Goal: Task Accomplishment & Management: Use online tool/utility

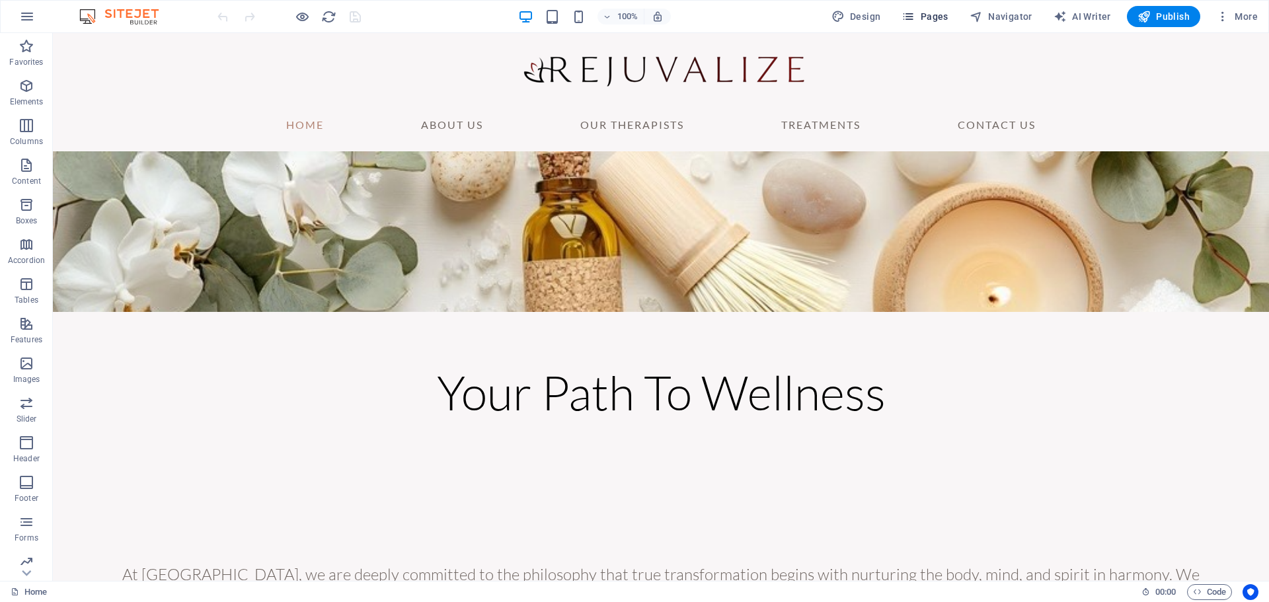
click at [927, 11] on span "Pages" at bounding box center [925, 16] width 46 height 13
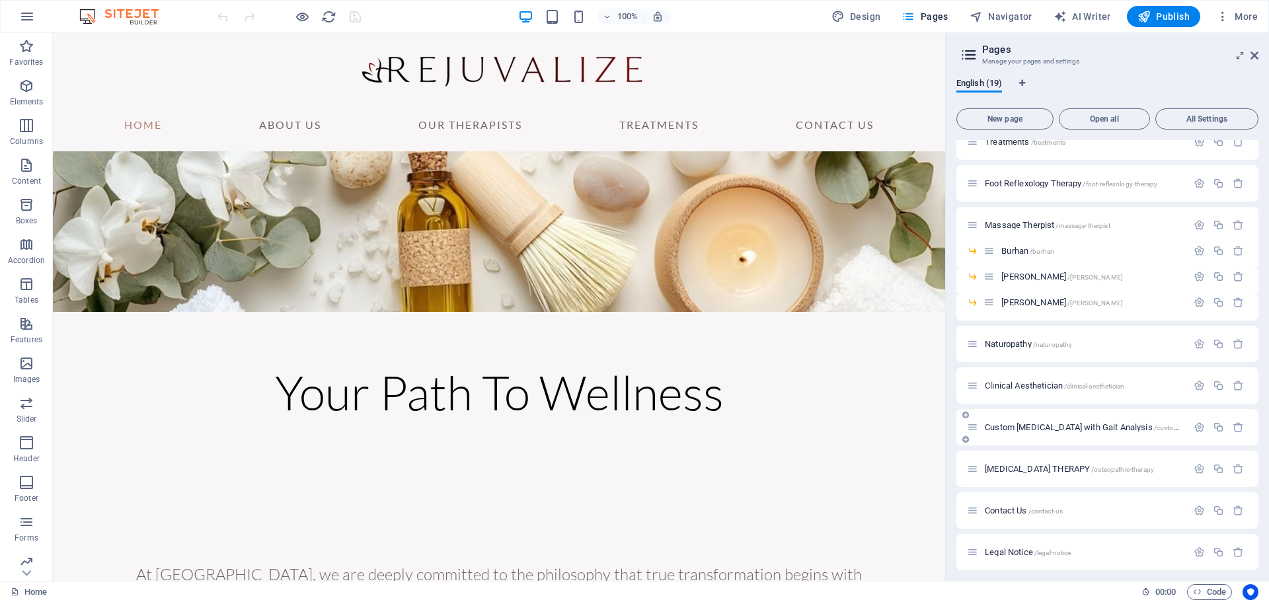
scroll to position [132, 0]
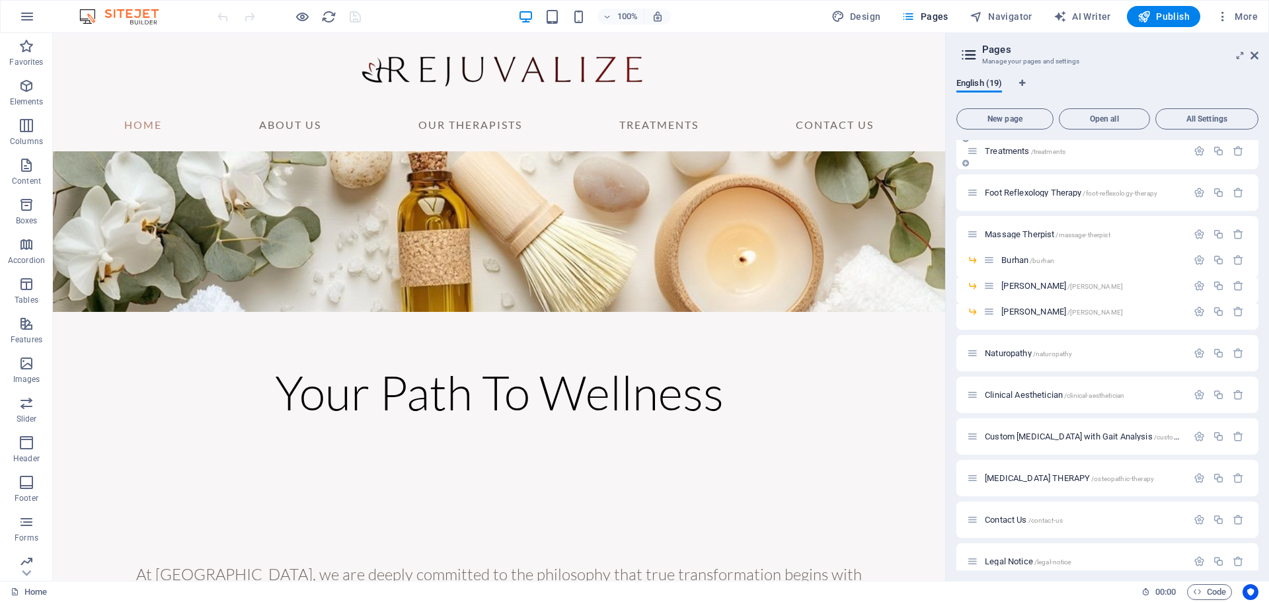
click at [978, 155] on icon at bounding box center [972, 150] width 11 height 11
click at [1015, 146] on div "Treatments /treatments" at bounding box center [1077, 150] width 220 height 15
click at [1015, 153] on span "Treatments /treatments" at bounding box center [1025, 151] width 81 height 10
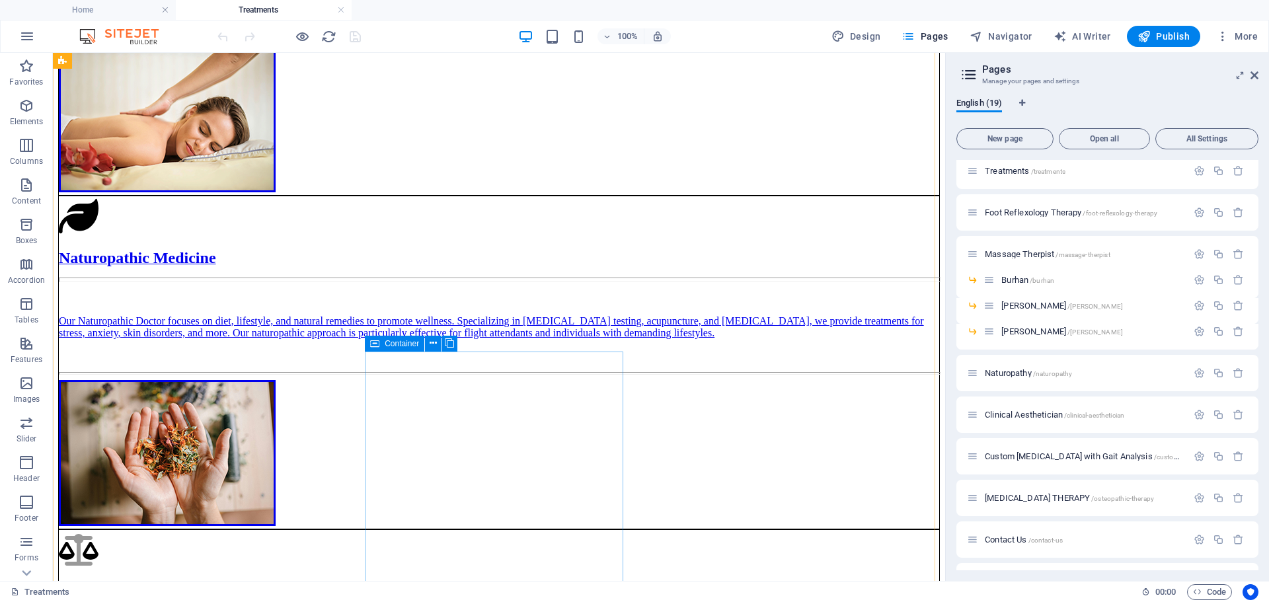
scroll to position [463, 0]
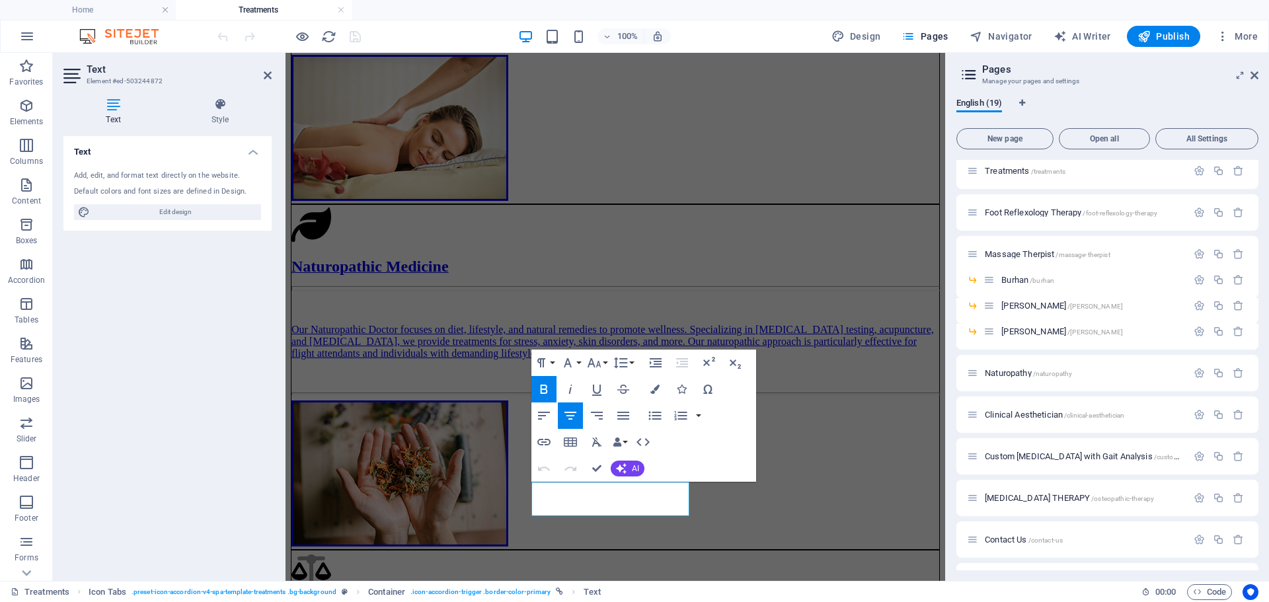
scroll to position [482, 0]
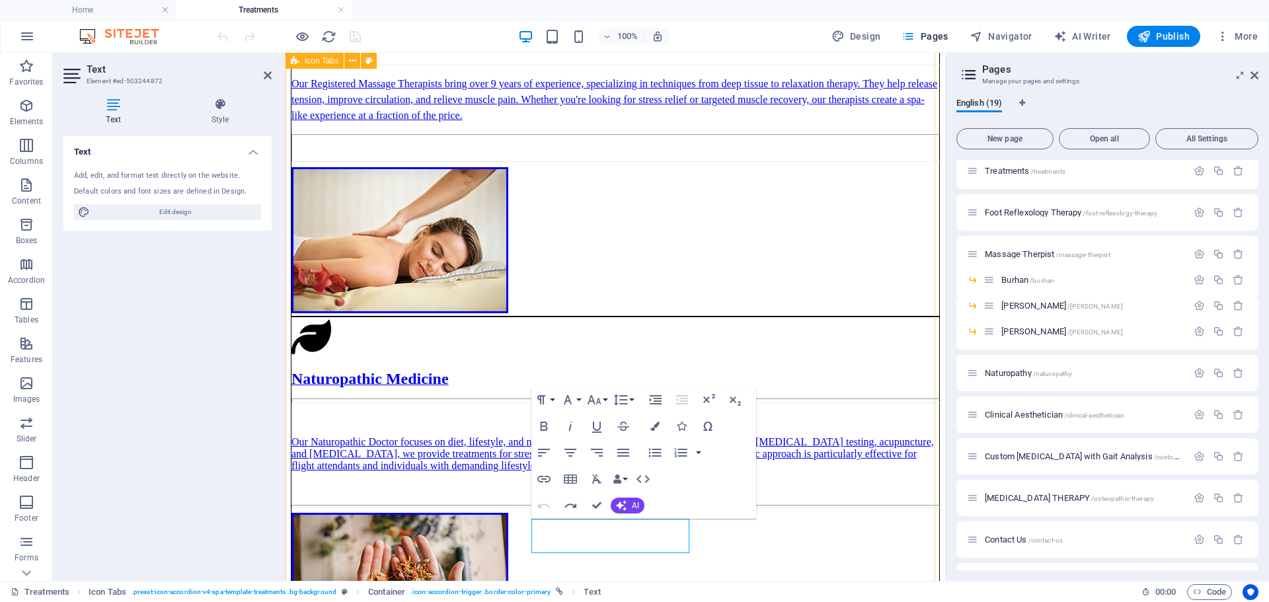
scroll to position [548, 0]
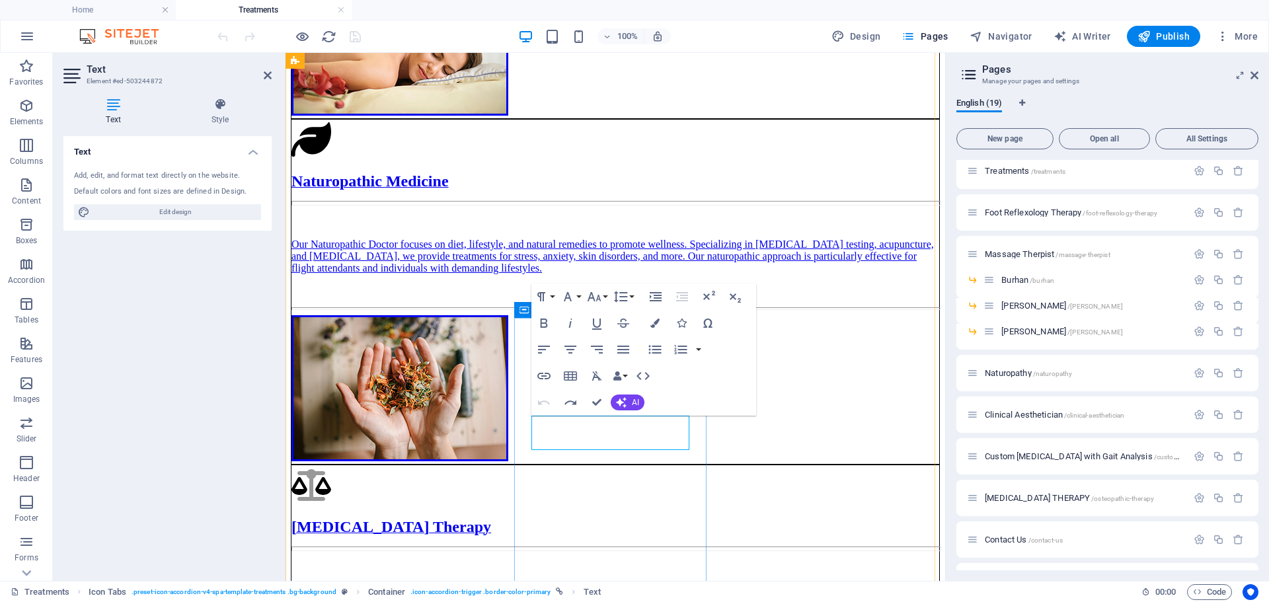
drag, startPoint x: 543, startPoint y: 427, endPoint x: 698, endPoint y: 455, distance: 157.3
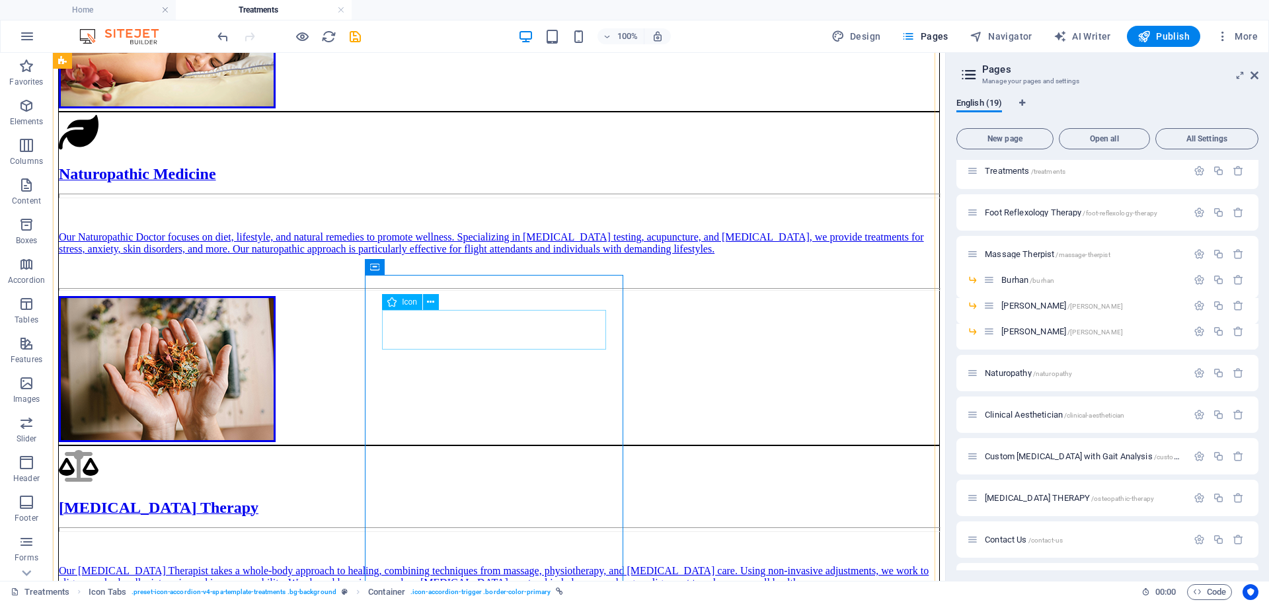
scroll to position [605, 0]
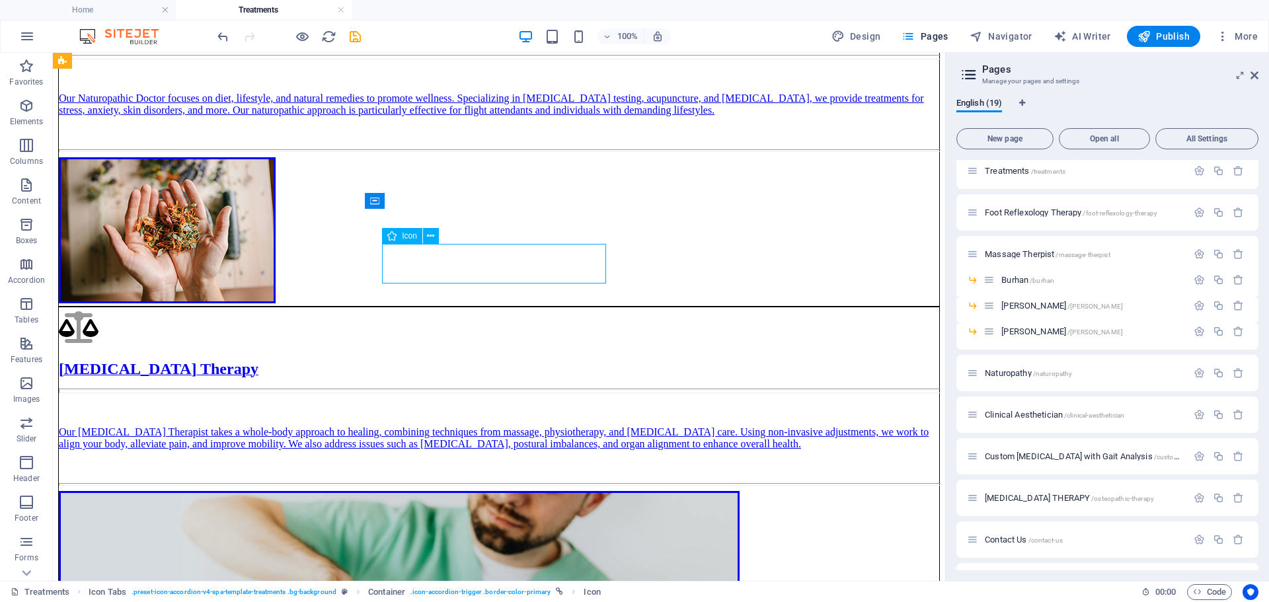
select select "xMidYMid"
select select "px"
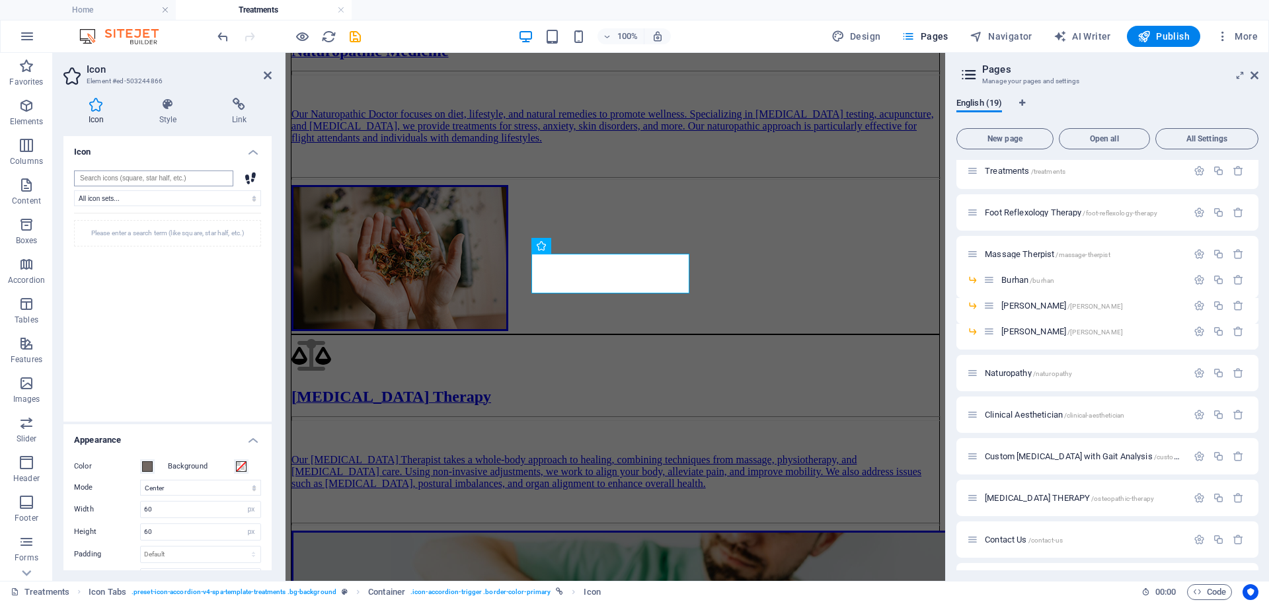
type input "c"
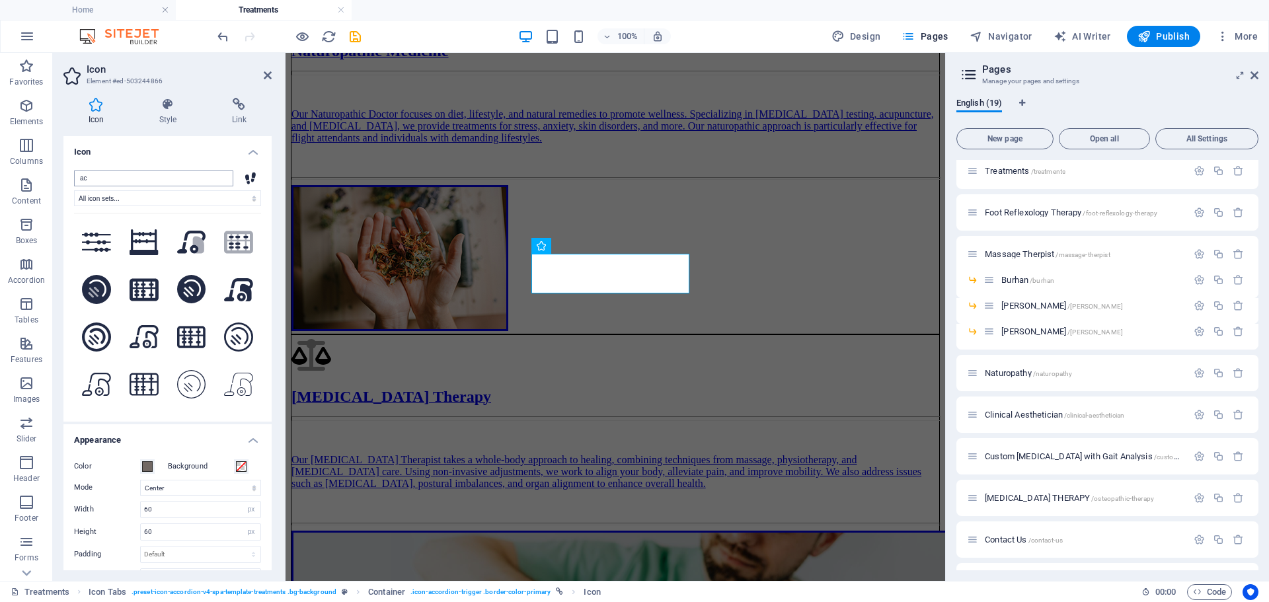
type input "a"
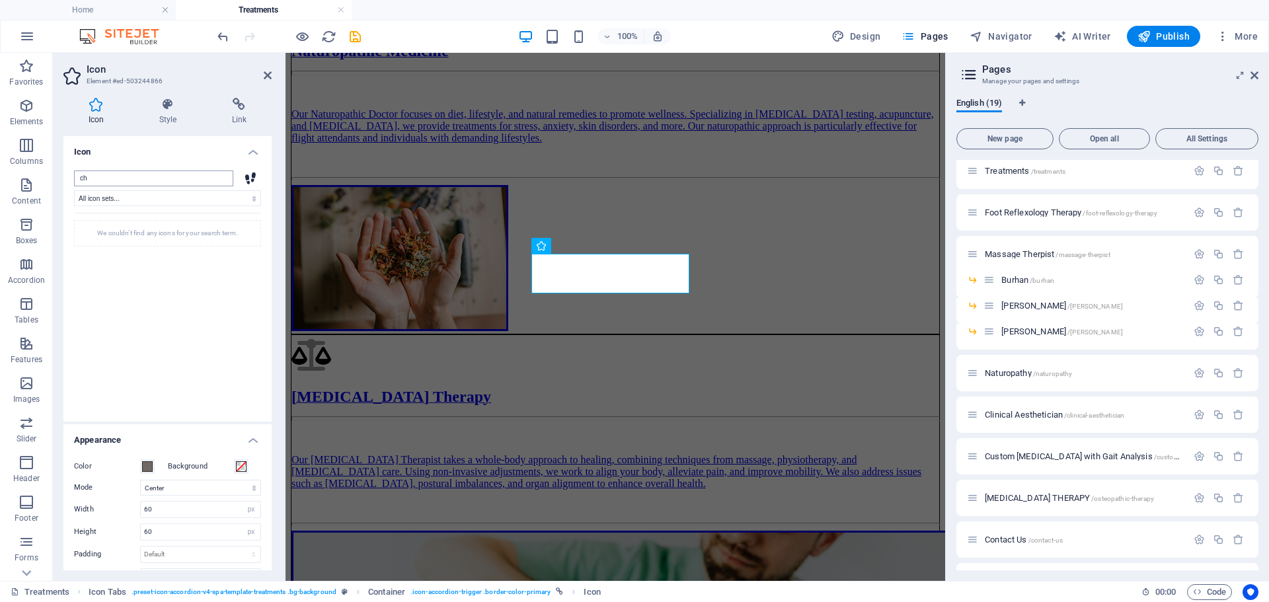
type input "c"
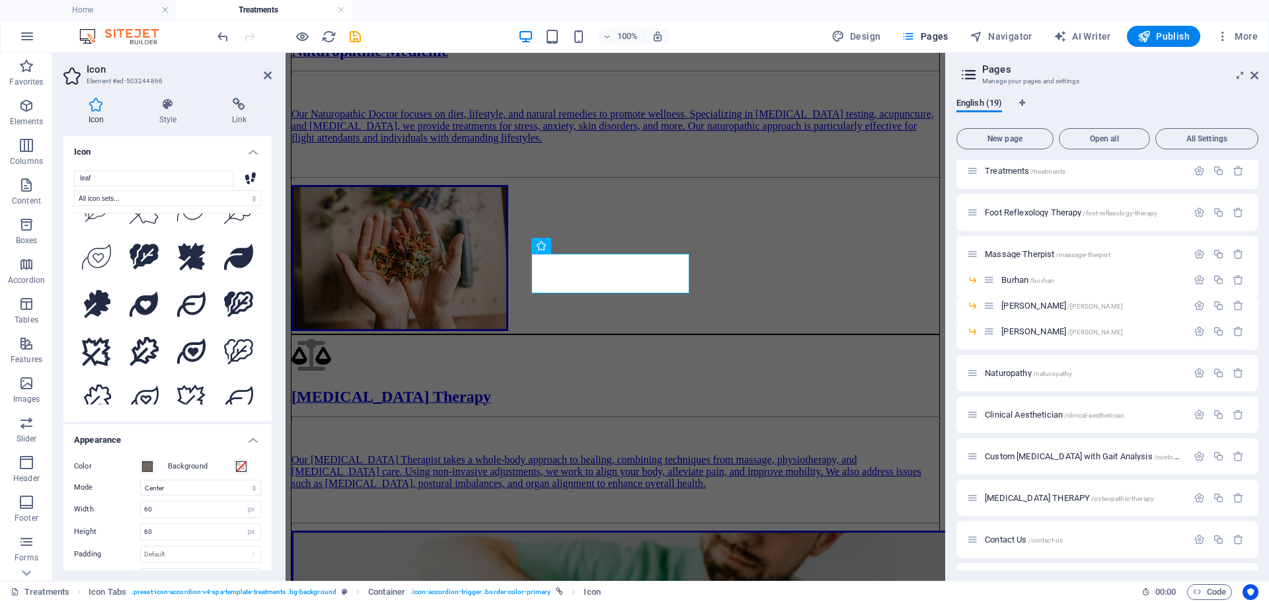
scroll to position [330, 0]
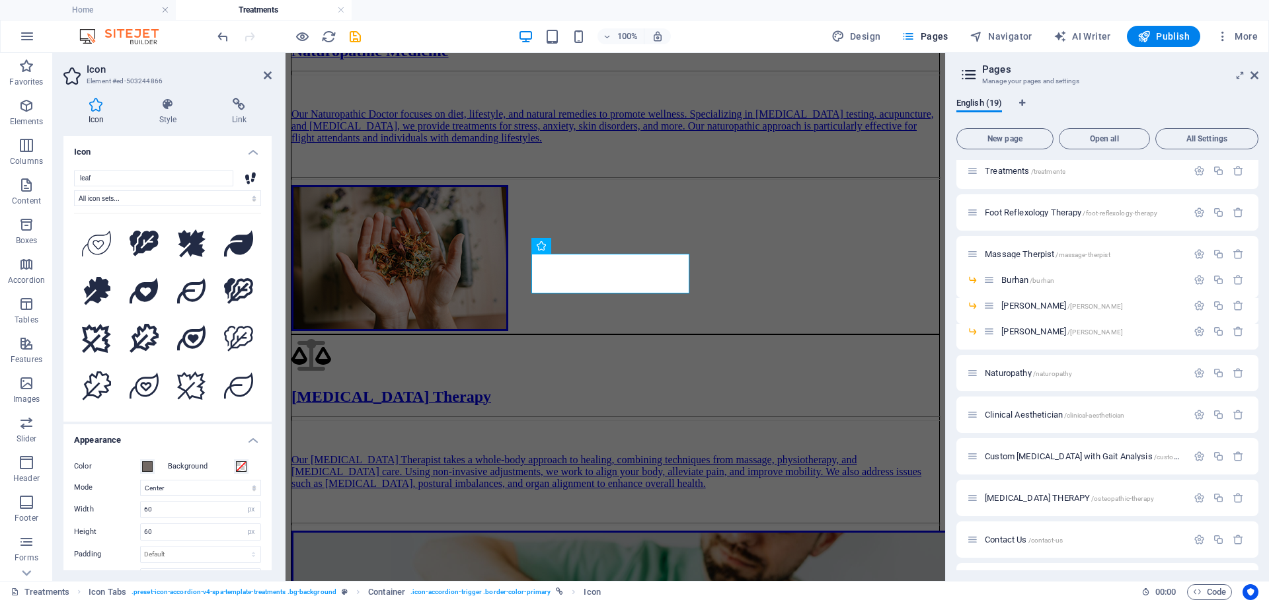
drag, startPoint x: 91, startPoint y: 174, endPoint x: 68, endPoint y: 177, distance: 23.3
click at [68, 177] on div "leaf All icon sets... IcoFont Ionicons FontAwesome Brands FontAwesome Duotone F…" at bounding box center [167, 291] width 208 height 262
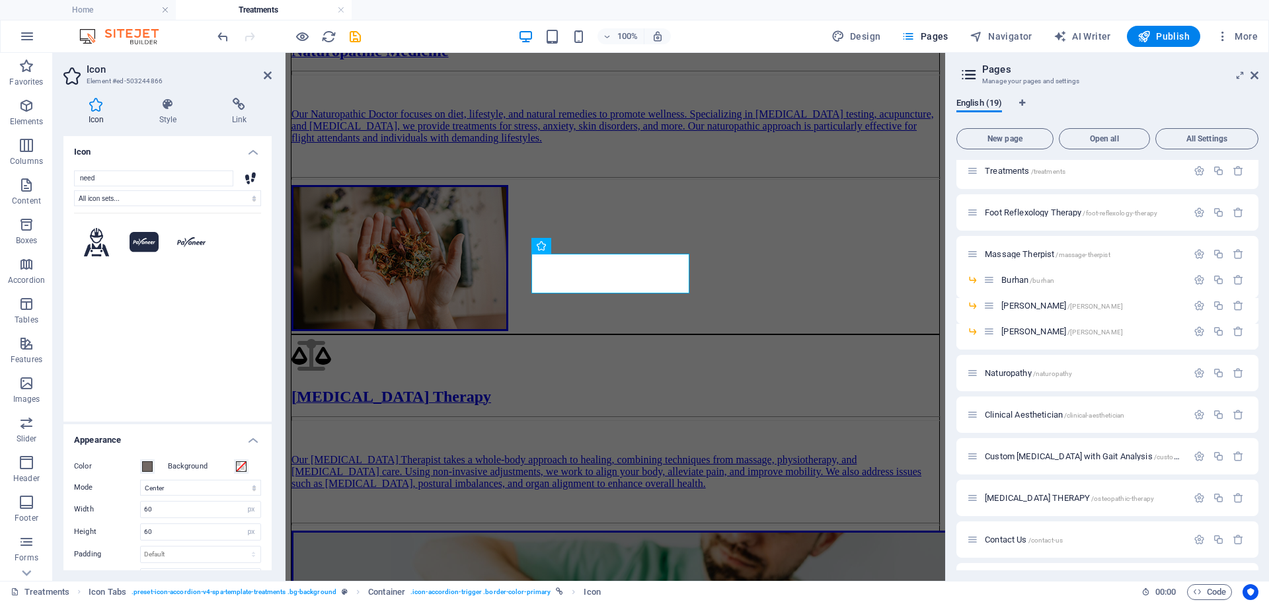
scroll to position [0, 0]
type input "needle"
drag, startPoint x: 135, startPoint y: 180, endPoint x: 61, endPoint y: 171, distance: 74.6
click at [59, 171] on div "Icon Style Link Icon needle All icon sets... IcoFont Ionicons FontAwesome Brand…" at bounding box center [167, 334] width 229 height 494
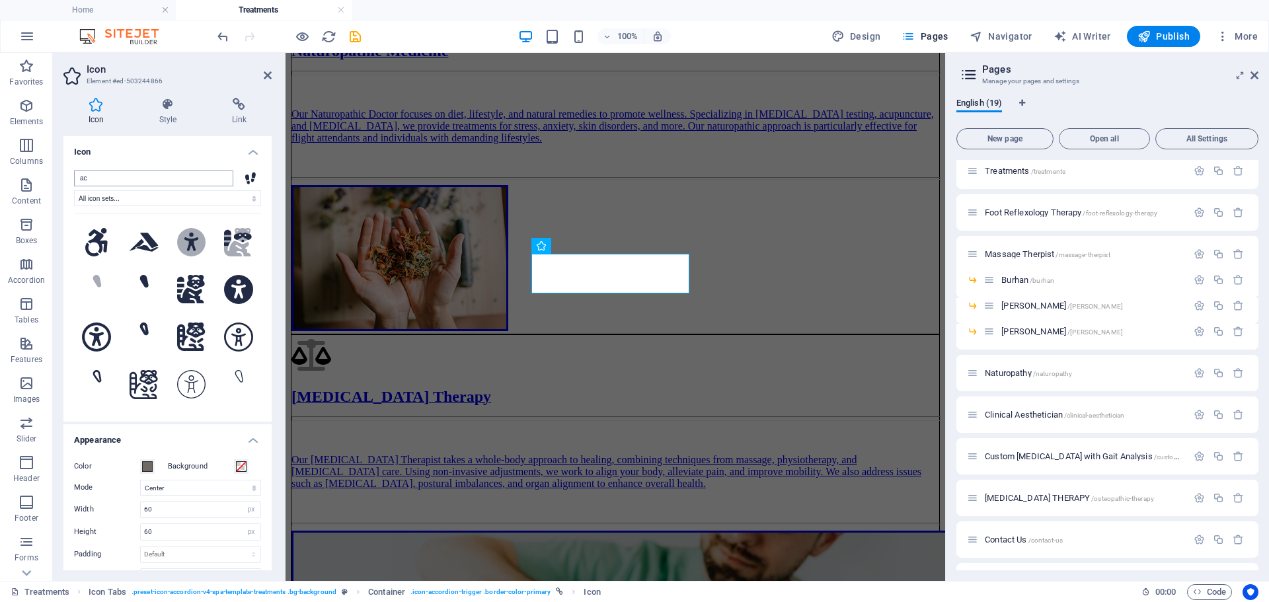
type input "a"
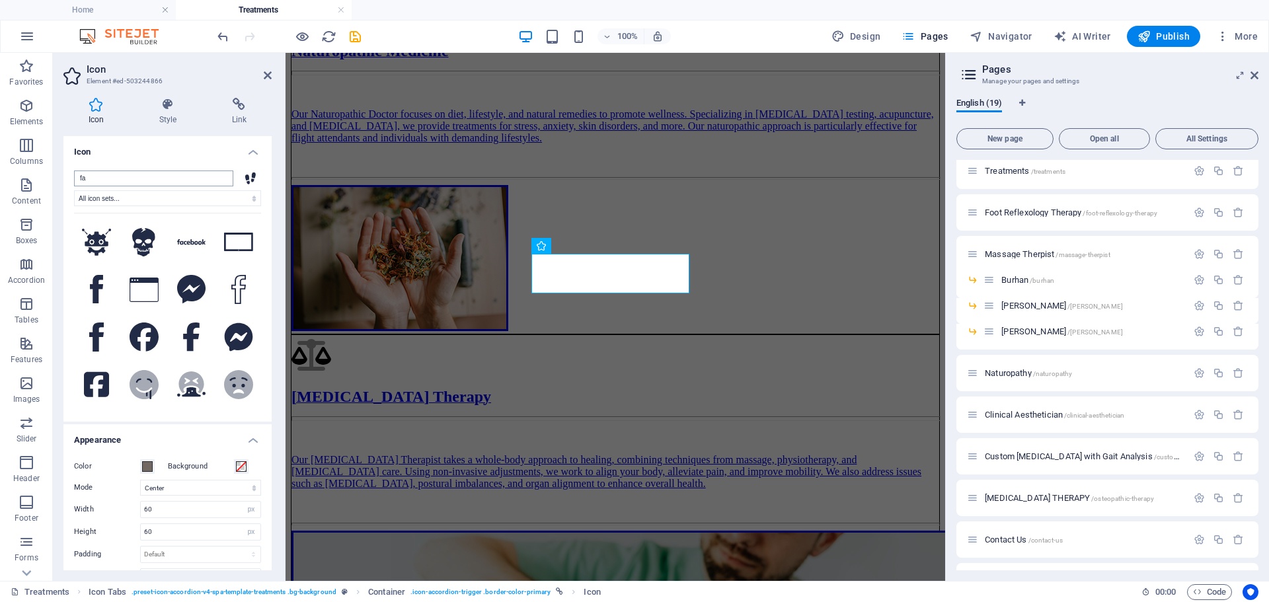
type input "f"
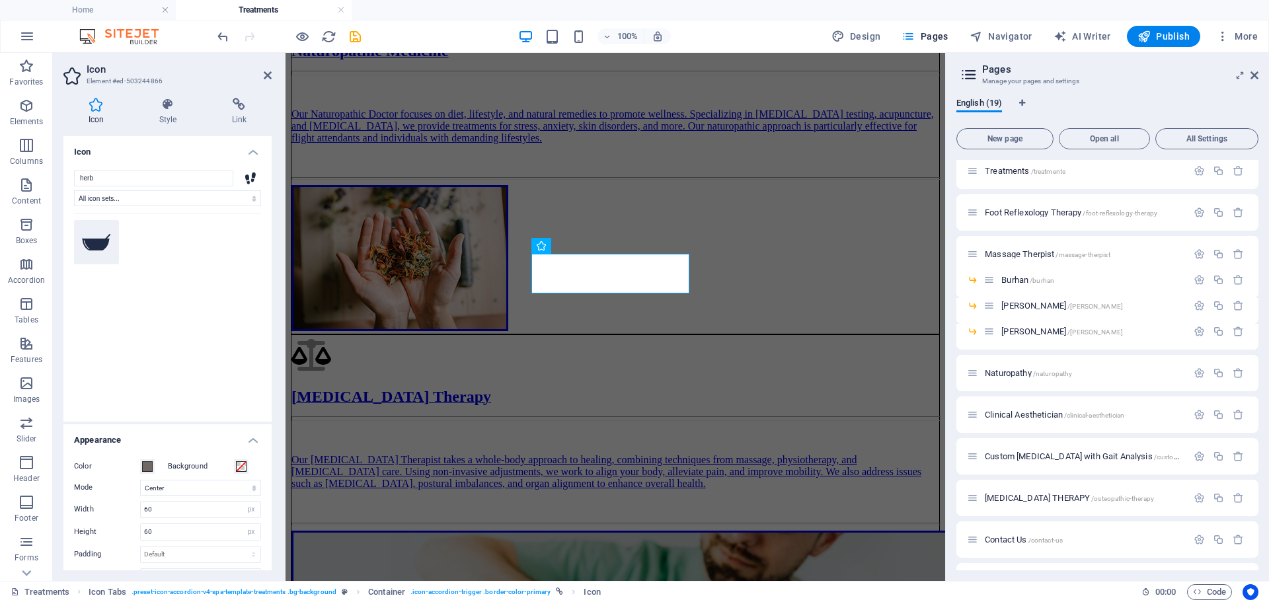
type input "herb"
click at [109, 239] on icon at bounding box center [96, 242] width 29 height 17
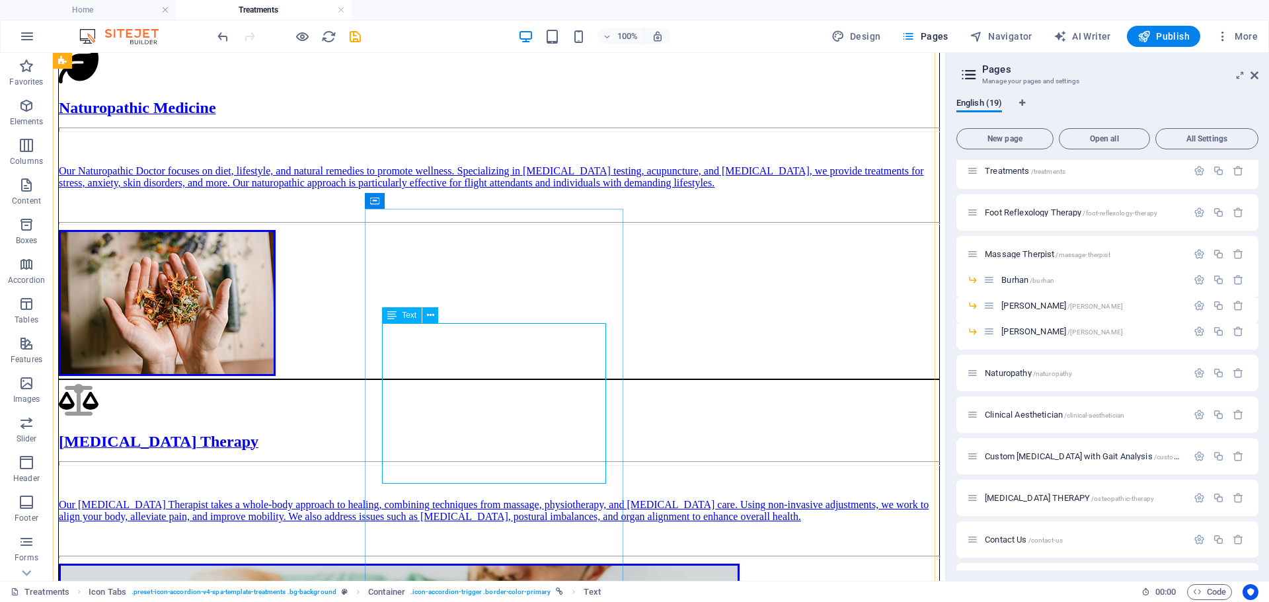
scroll to position [672, 0]
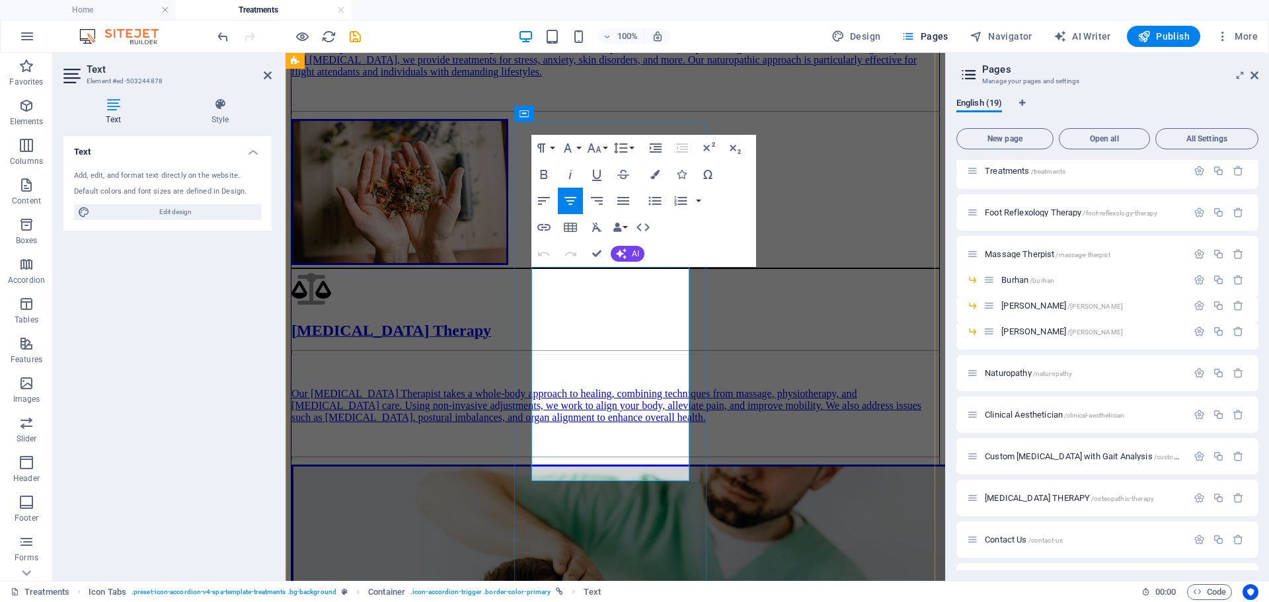
drag, startPoint x: 573, startPoint y: 278, endPoint x: 678, endPoint y: 276, distance: 105.1
drag, startPoint x: 629, startPoint y: 278, endPoint x: 664, endPoint y: 272, distance: 36.2
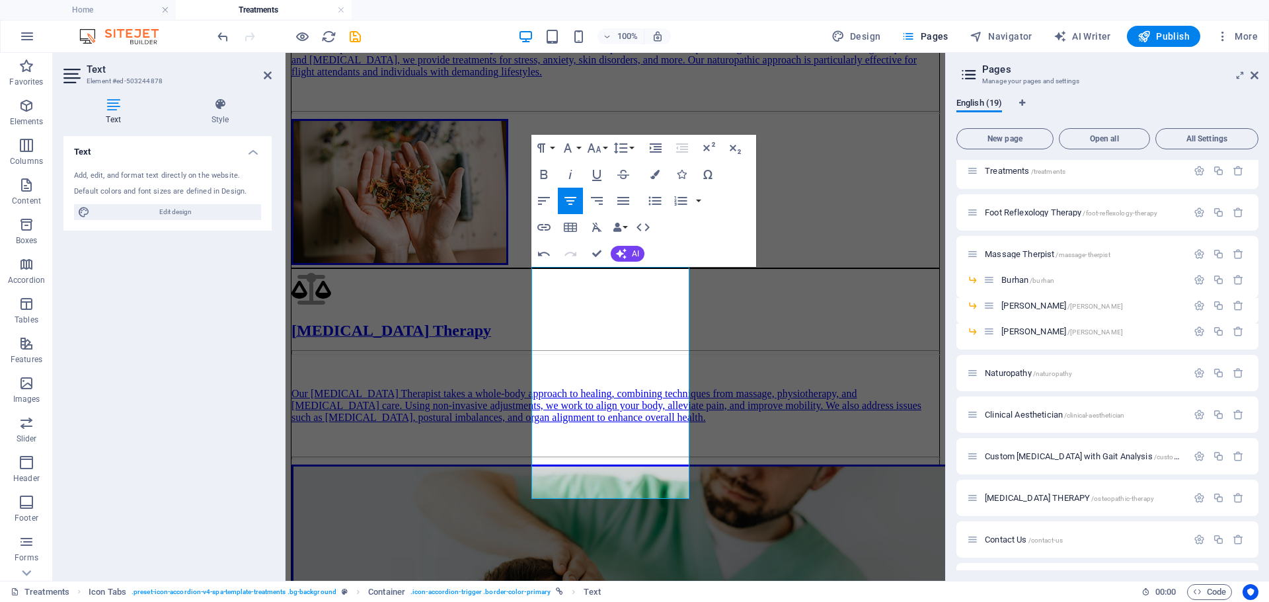
scroll to position [736, 0]
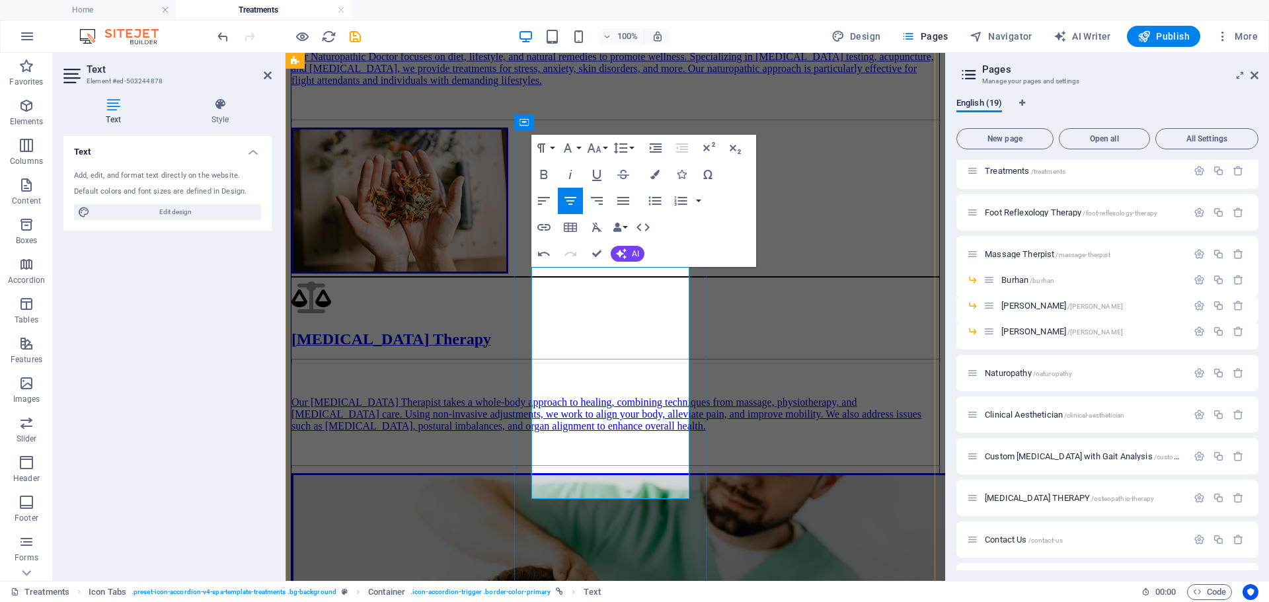
drag, startPoint x: 579, startPoint y: 294, endPoint x: 662, endPoint y: 479, distance: 202.3
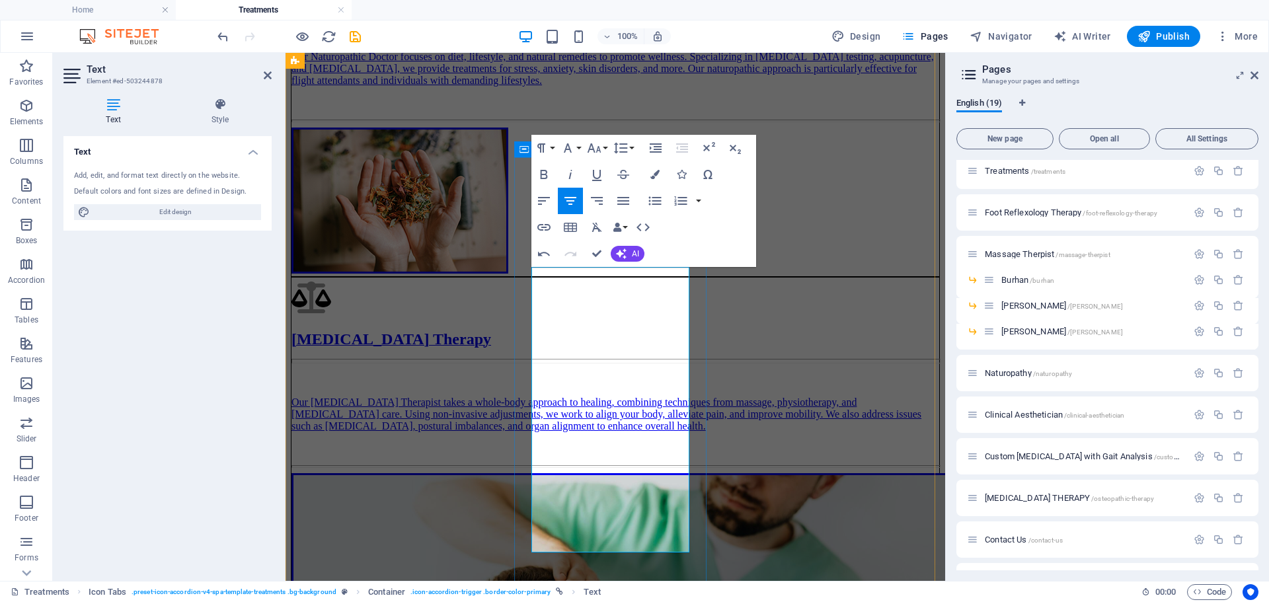
scroll to position [709, 0]
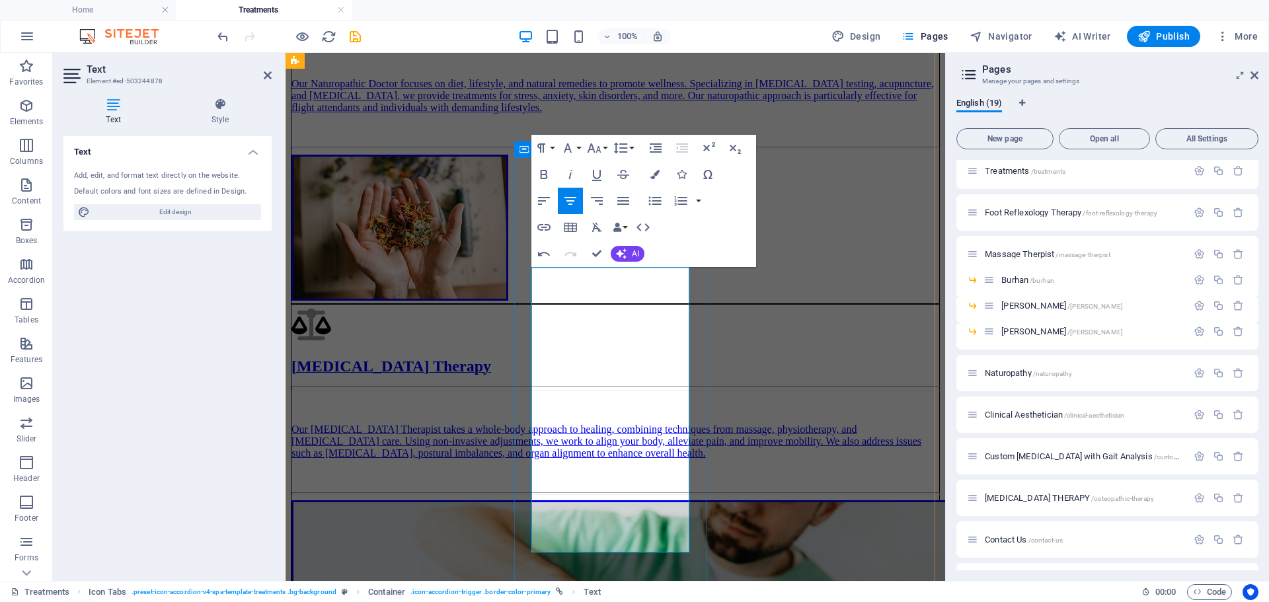
drag, startPoint x: 599, startPoint y: 297, endPoint x: 555, endPoint y: 301, distance: 44.5
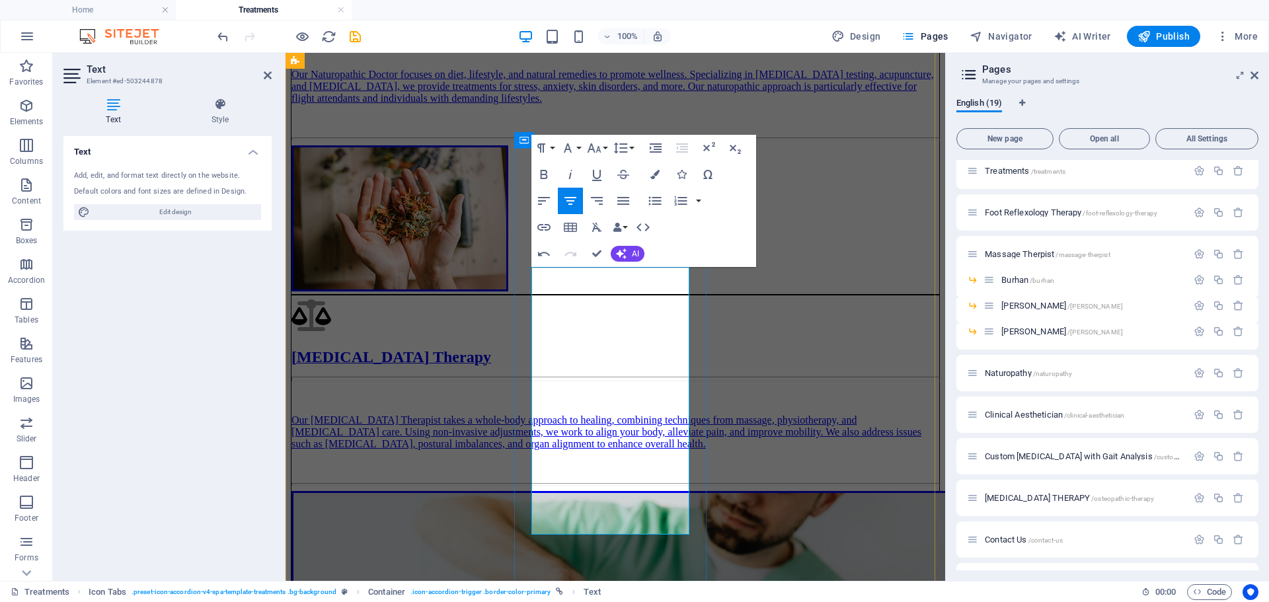
drag, startPoint x: 594, startPoint y: 294, endPoint x: 621, endPoint y: 297, distance: 27.2
drag, startPoint x: 606, startPoint y: 297, endPoint x: 670, endPoint y: 298, distance: 63.5
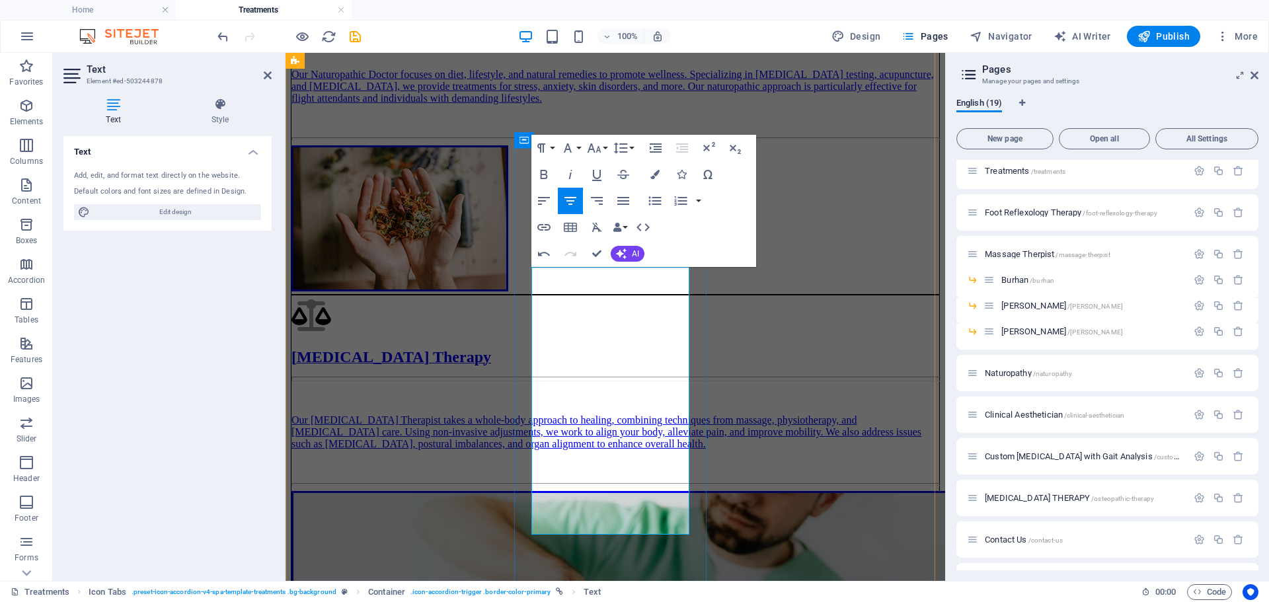
drag, startPoint x: 613, startPoint y: 297, endPoint x: 631, endPoint y: 298, distance: 17.9
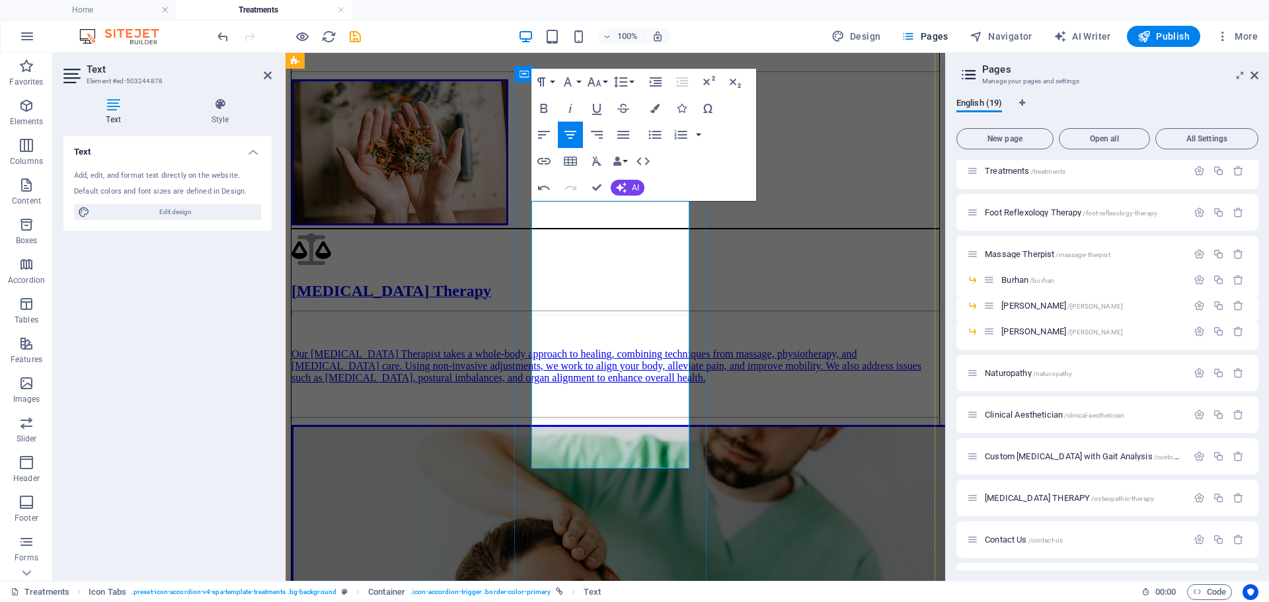
drag, startPoint x: 579, startPoint y: 355, endPoint x: 621, endPoint y: 359, distance: 41.8
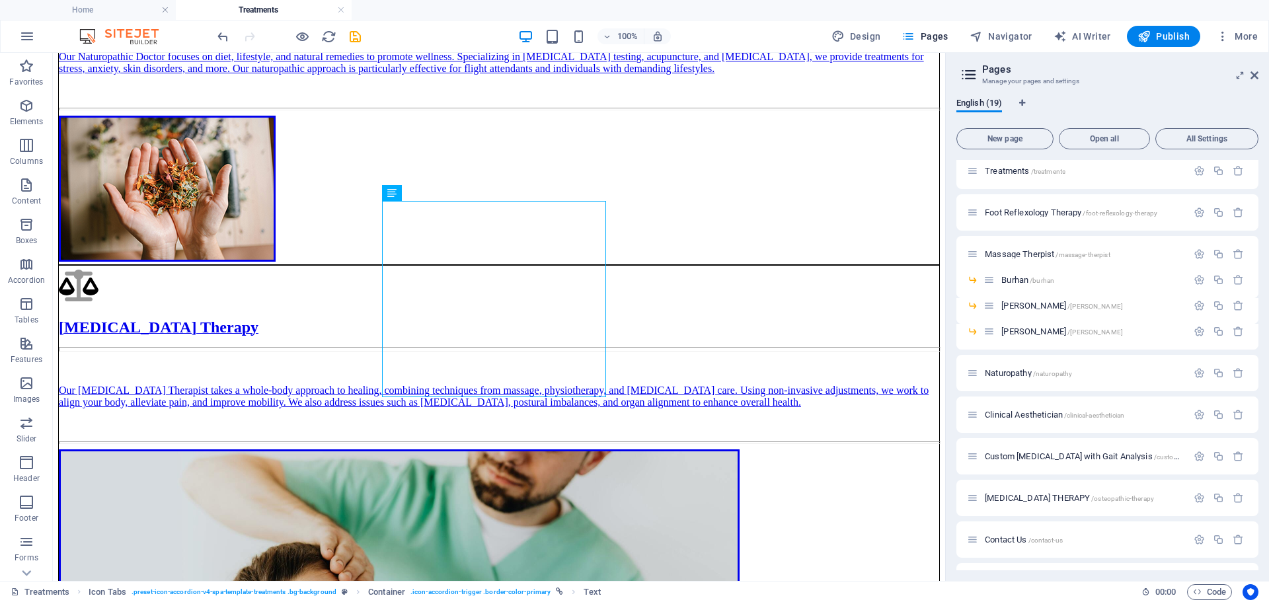
click at [345, 42] on div at bounding box center [289, 36] width 148 height 21
click at [356, 36] on icon "save" at bounding box center [355, 36] width 15 height 15
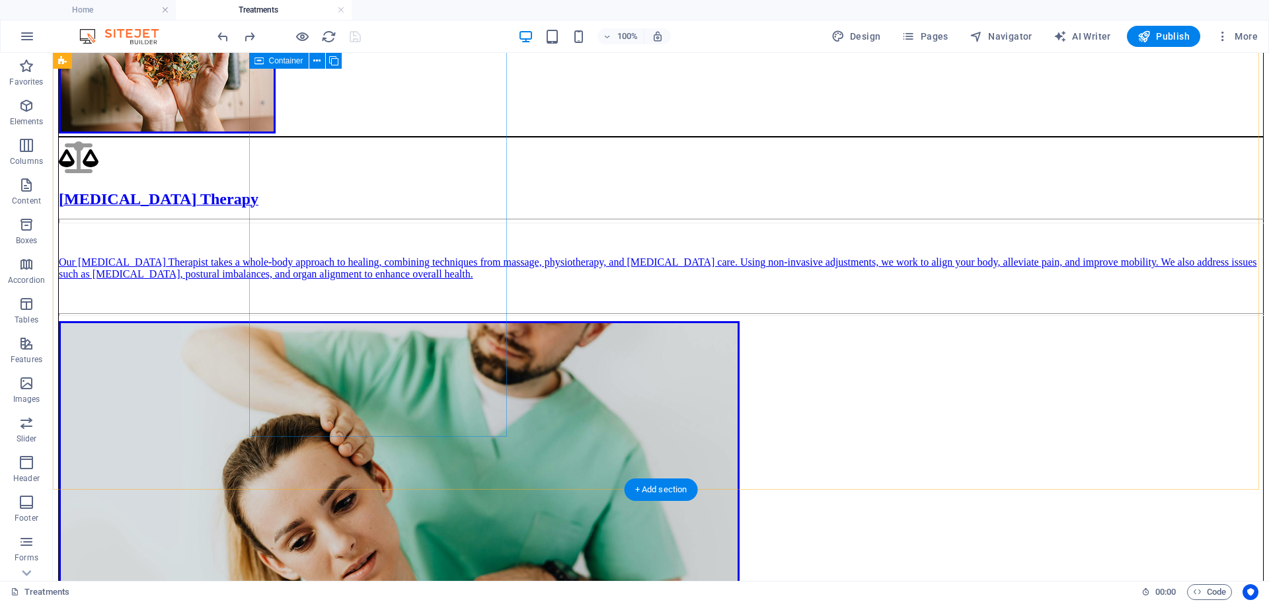
scroll to position [793, 0]
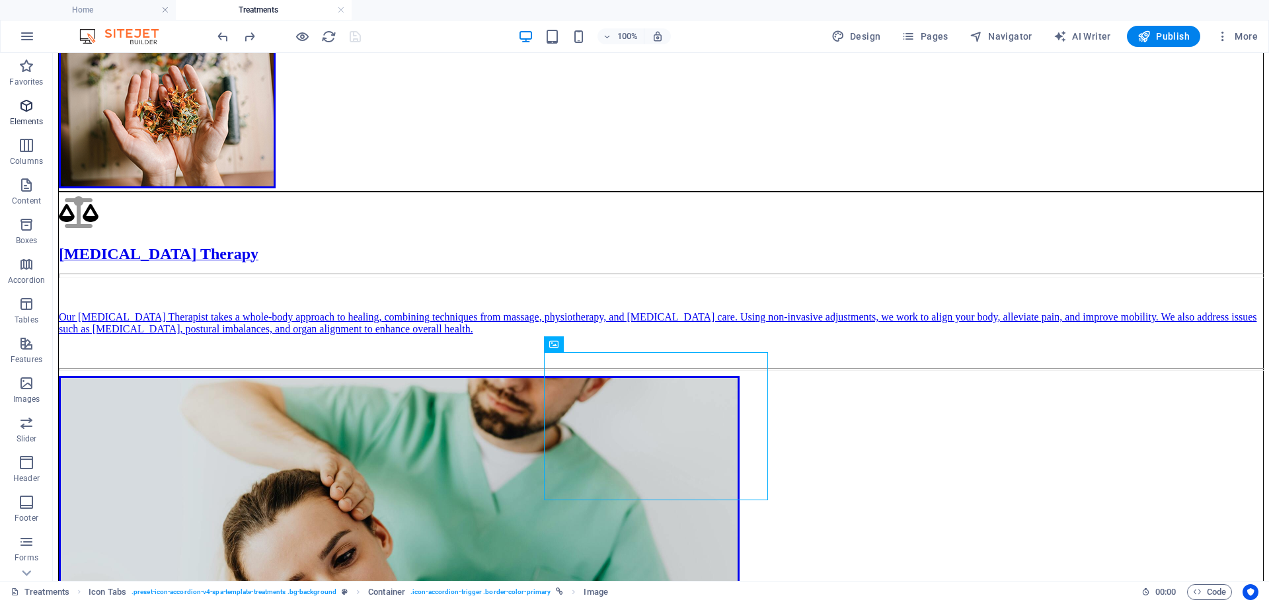
click at [26, 105] on icon "button" at bounding box center [27, 106] width 16 height 16
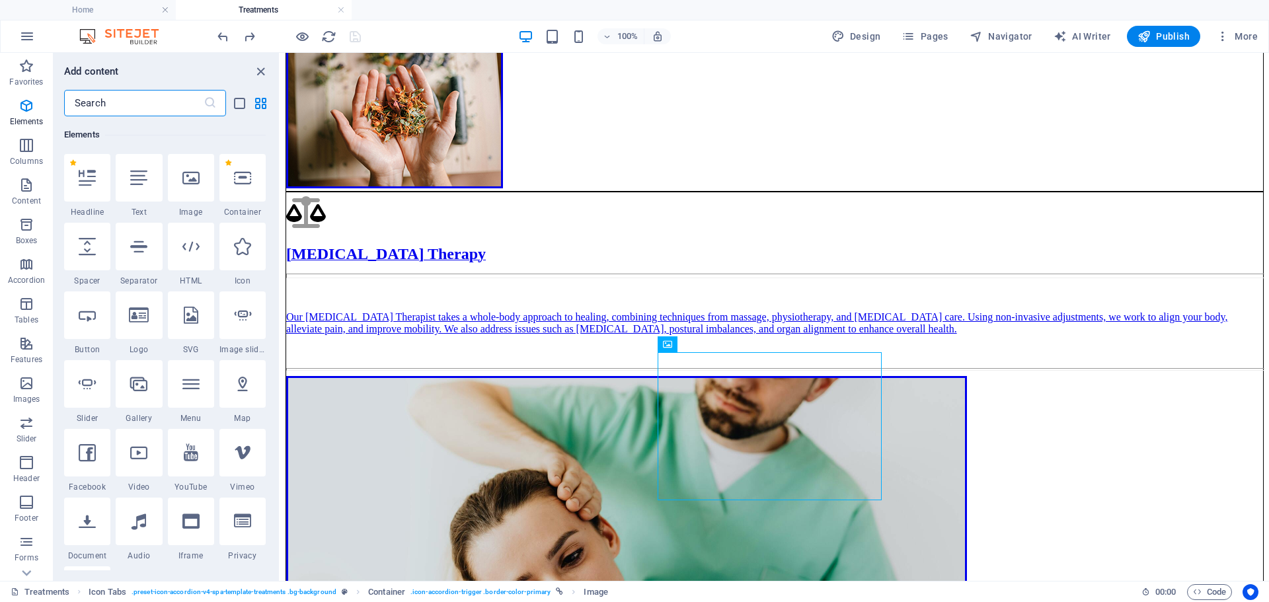
scroll to position [141, 0]
click at [155, 102] on input "text" at bounding box center [133, 103] width 139 height 26
click at [29, 383] on icon "button" at bounding box center [27, 383] width 16 height 16
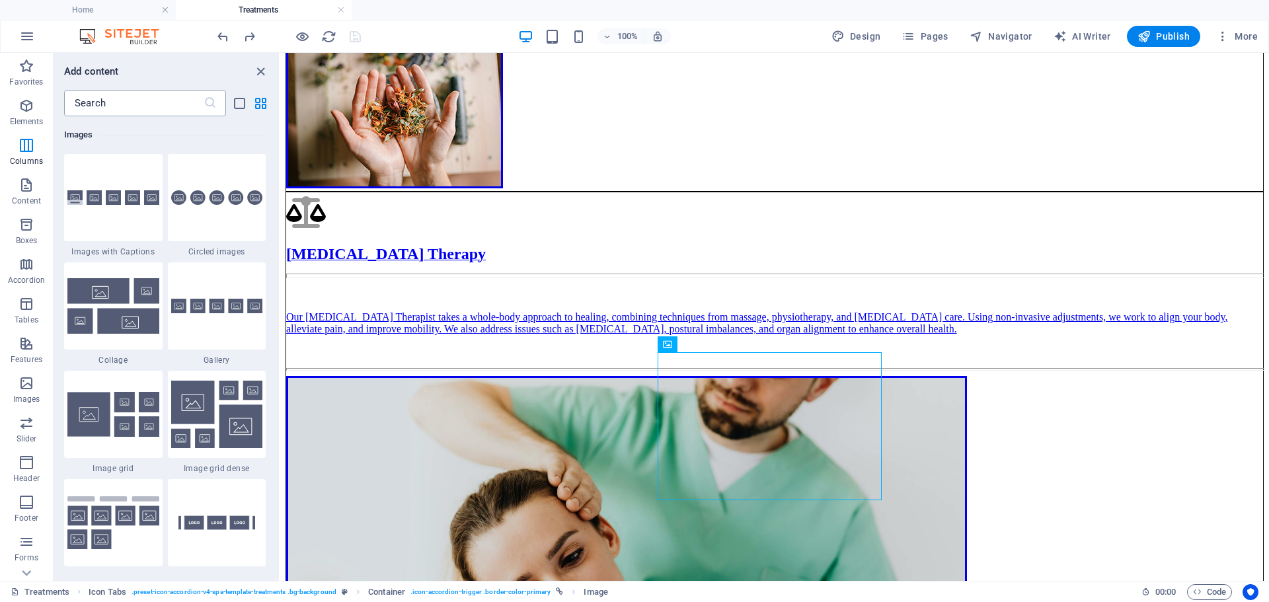
click at [124, 103] on input "text" at bounding box center [133, 103] width 139 height 26
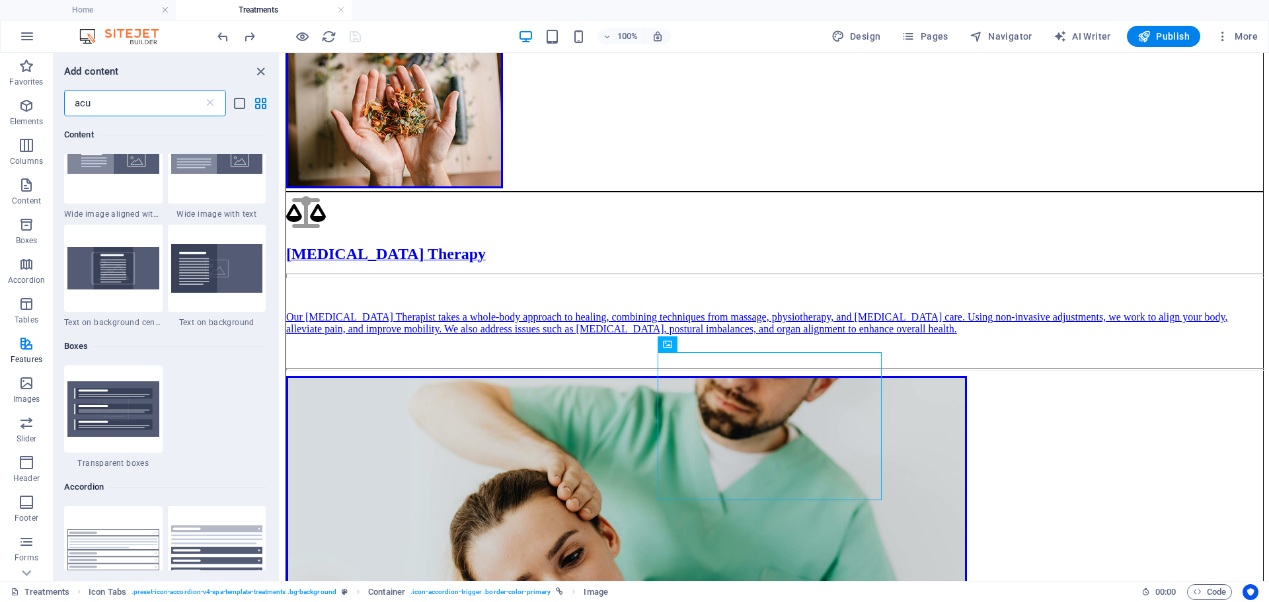
scroll to position [0, 0]
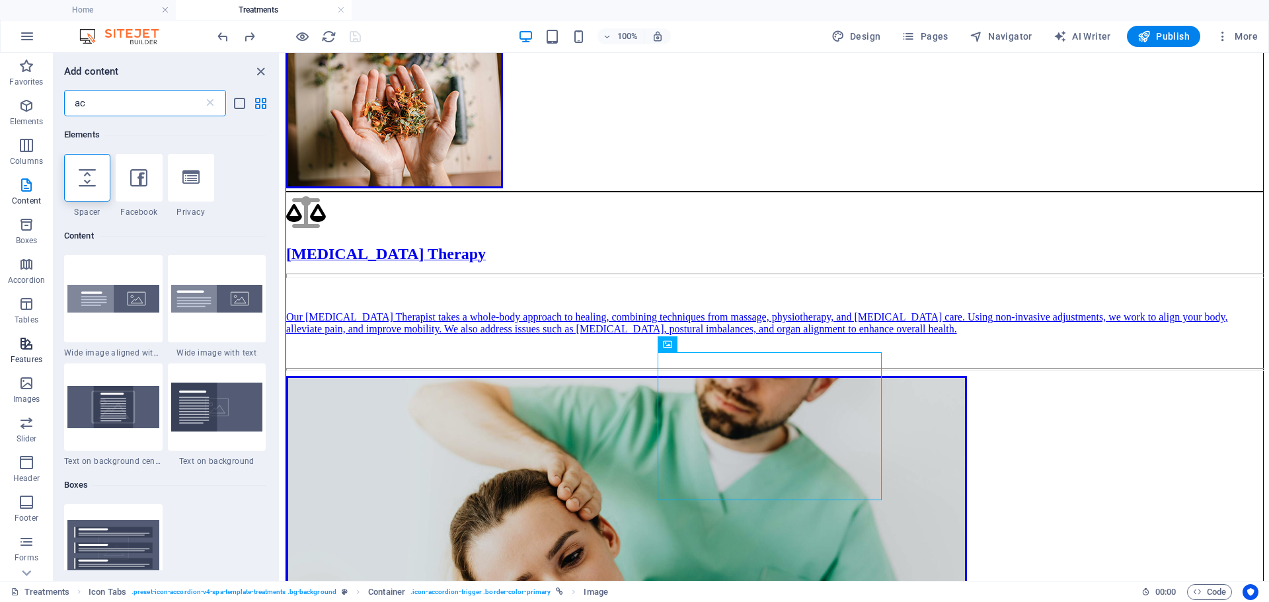
type input "a"
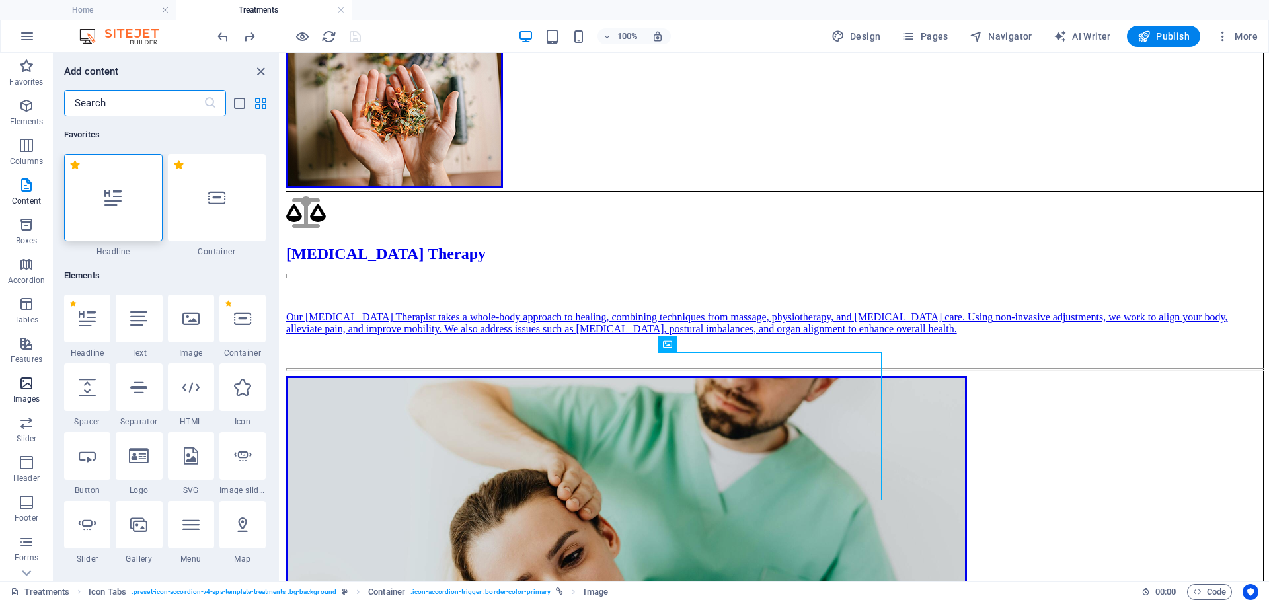
click at [31, 386] on icon "button" at bounding box center [27, 383] width 16 height 16
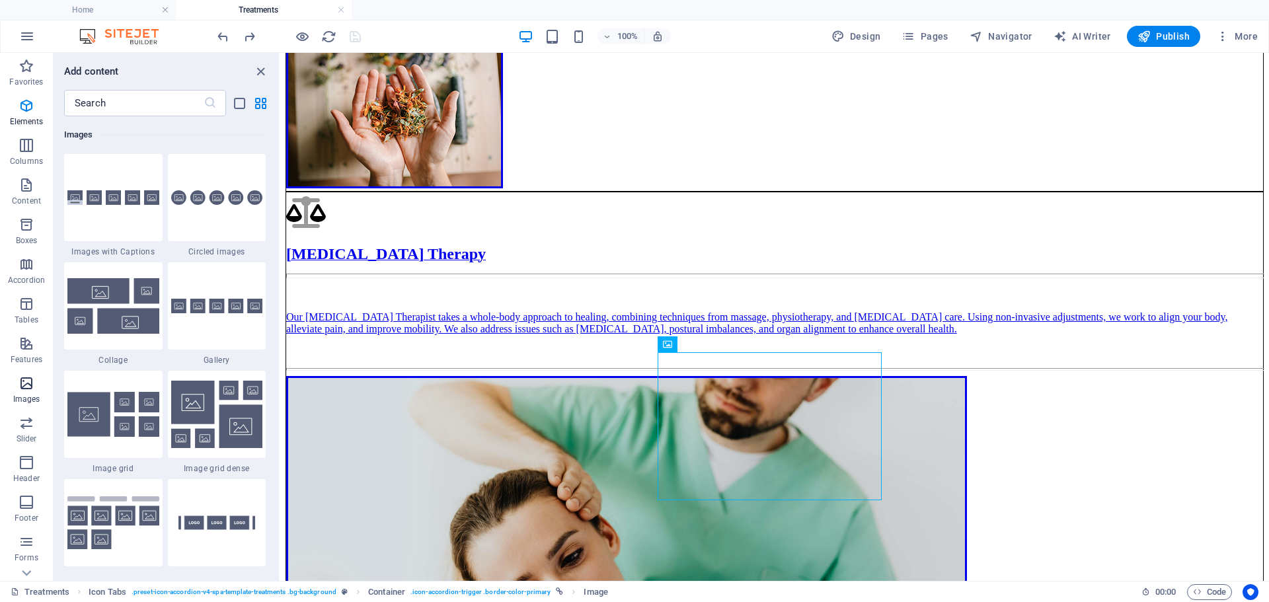
scroll to position [6702, 0]
select select "px"
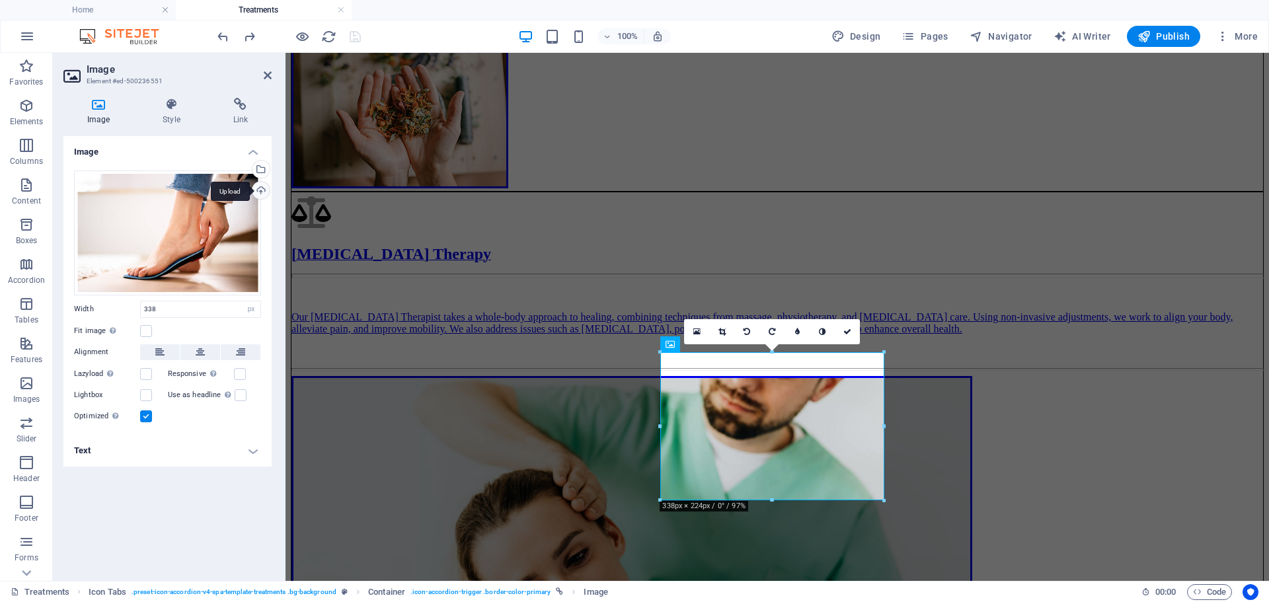
click at [263, 192] on div "Upload" at bounding box center [260, 192] width 20 height 20
